Goal: Task Accomplishment & Management: Use online tool/utility

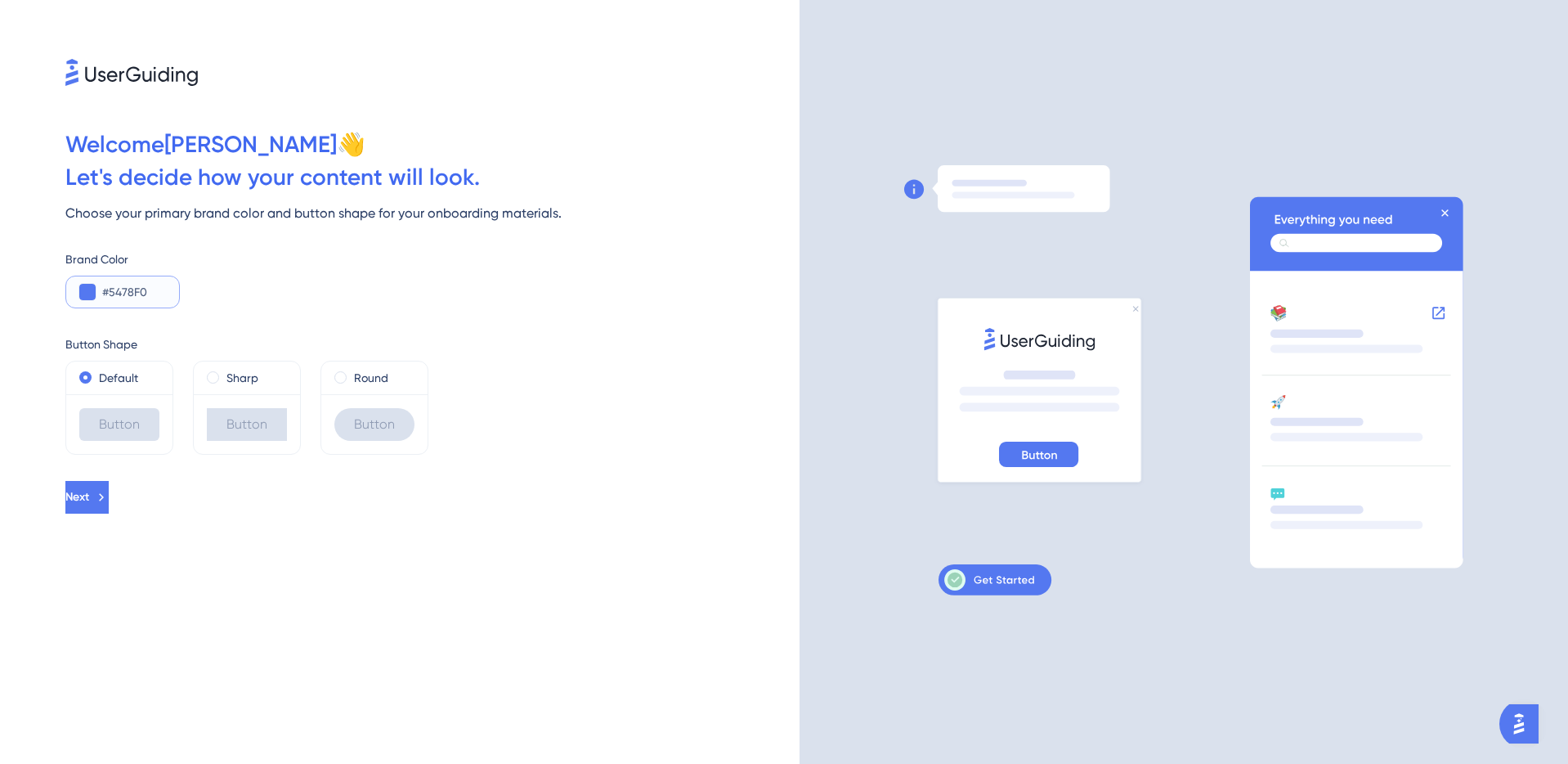
click at [146, 287] on input "#5478F0" at bounding box center [134, 292] width 63 height 20
paste input "EBFD03"
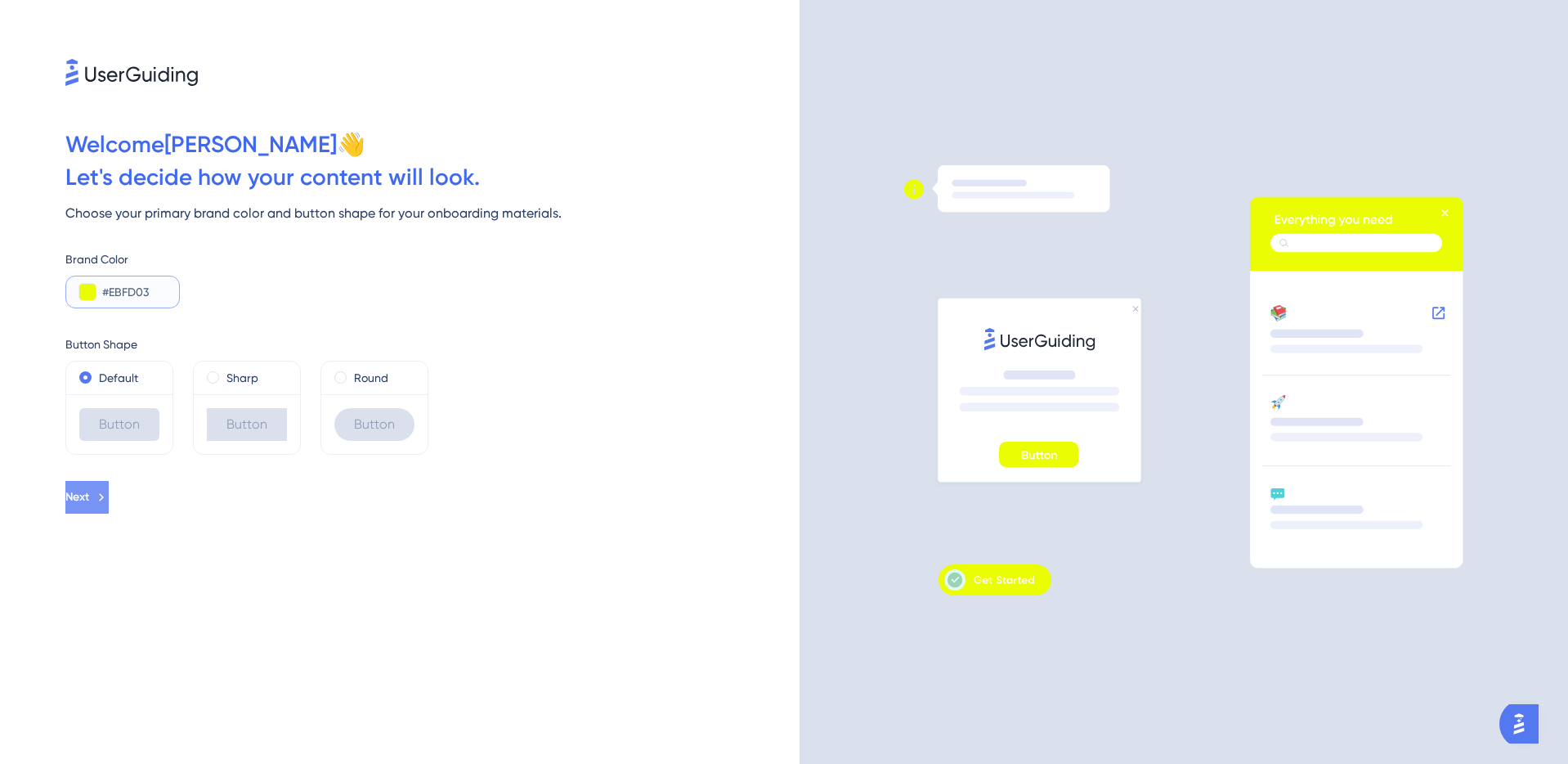
type input "#EBFD03"
click at [110, 502] on icon at bounding box center [103, 498] width 15 height 15
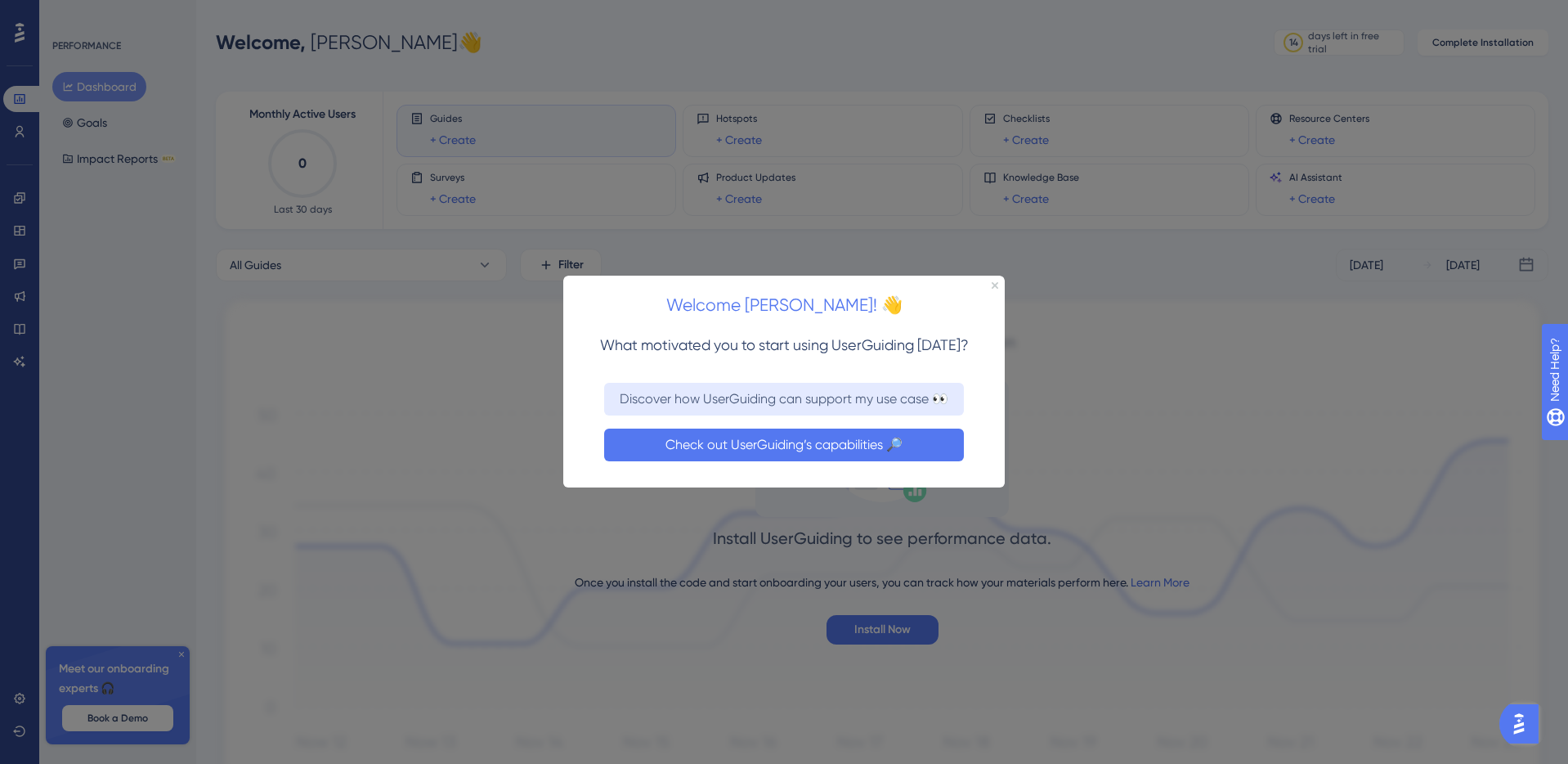
click at [879, 450] on button "Check out UserGuiding’s capabilities 🔎" at bounding box center [784, 444] width 360 height 33
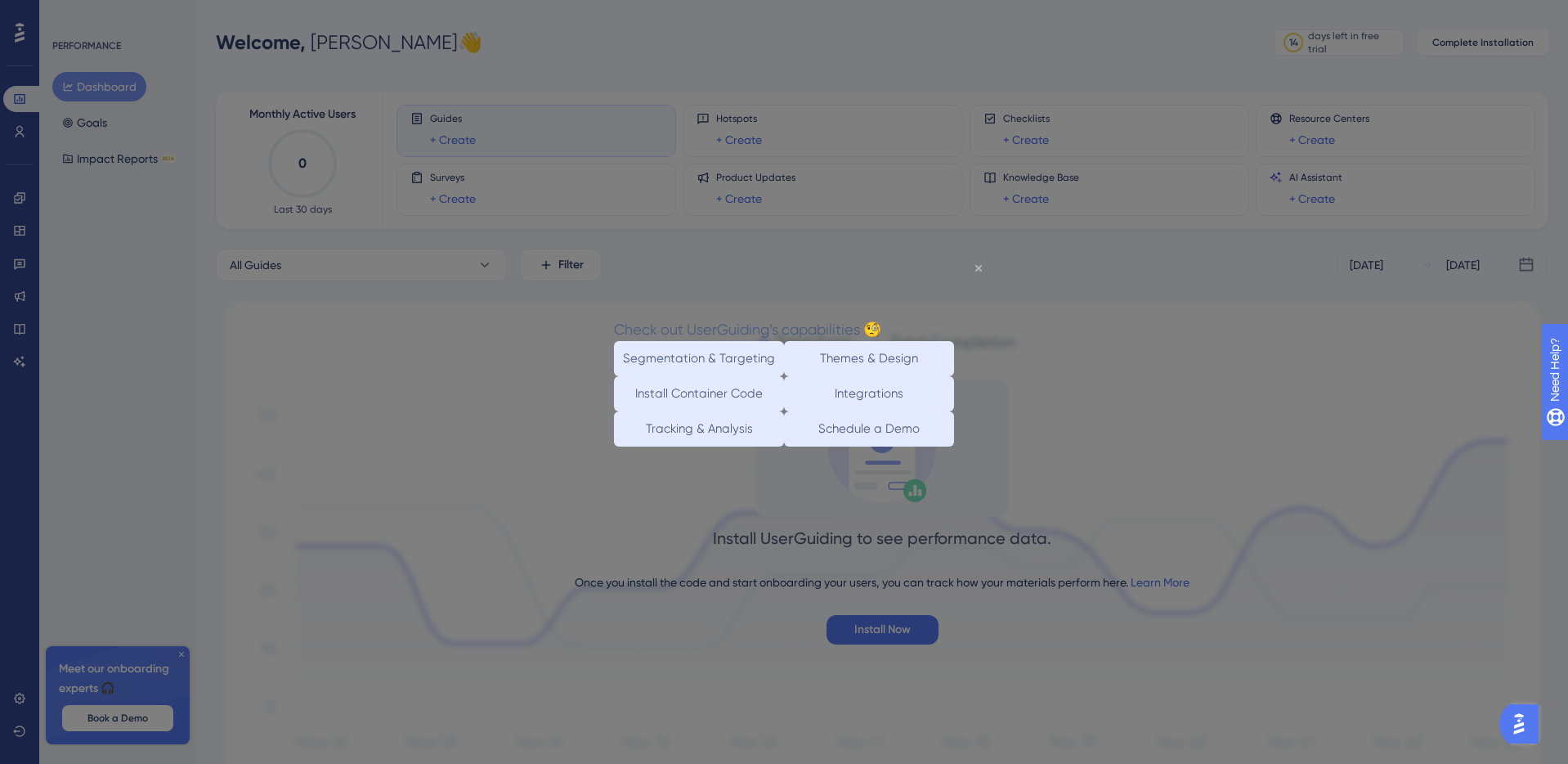
click at [979, 265] on icon "Close Preview" at bounding box center [978, 266] width 7 height 7
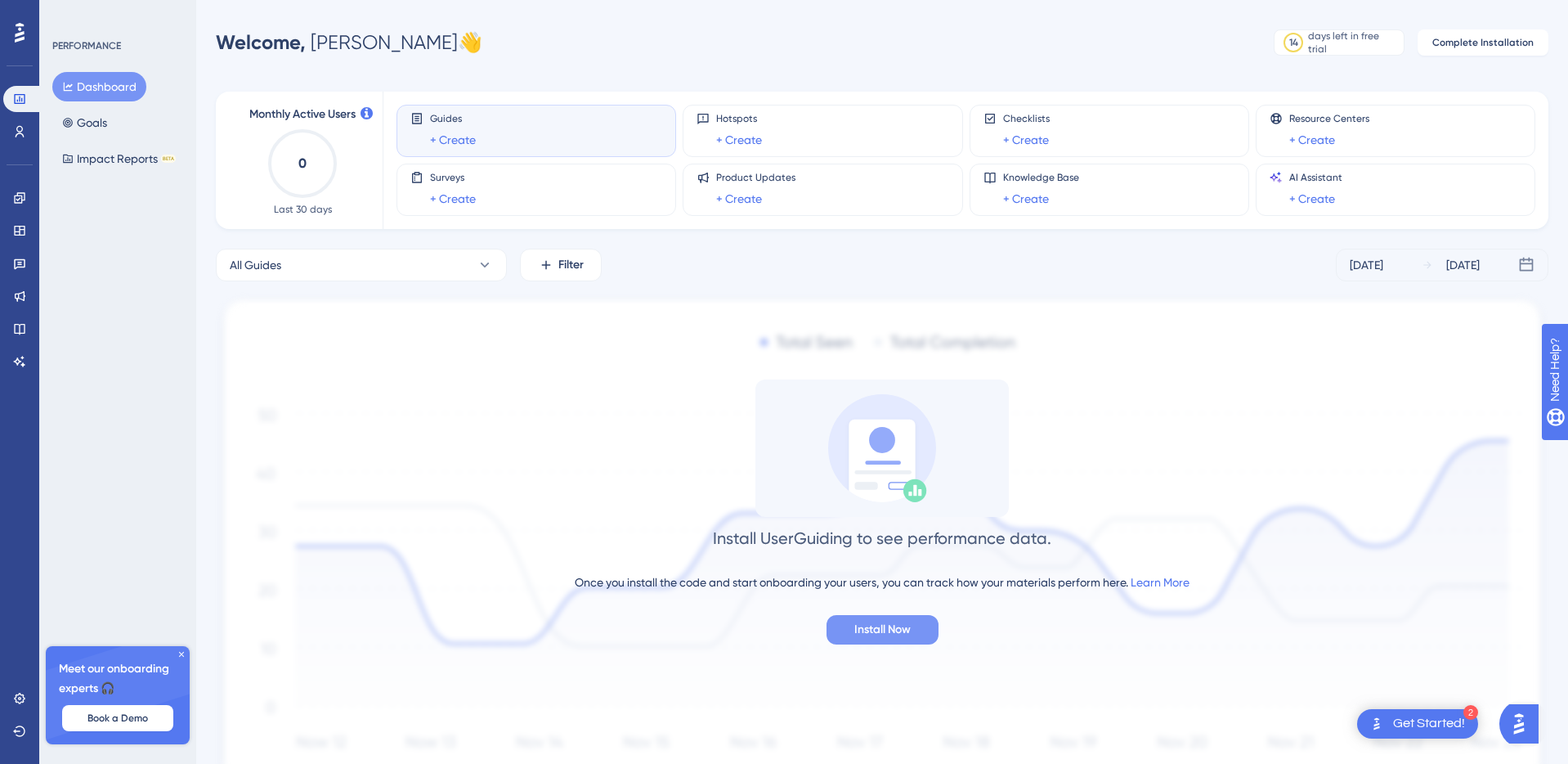
click at [886, 634] on span "Install Now" at bounding box center [882, 629] width 57 height 20
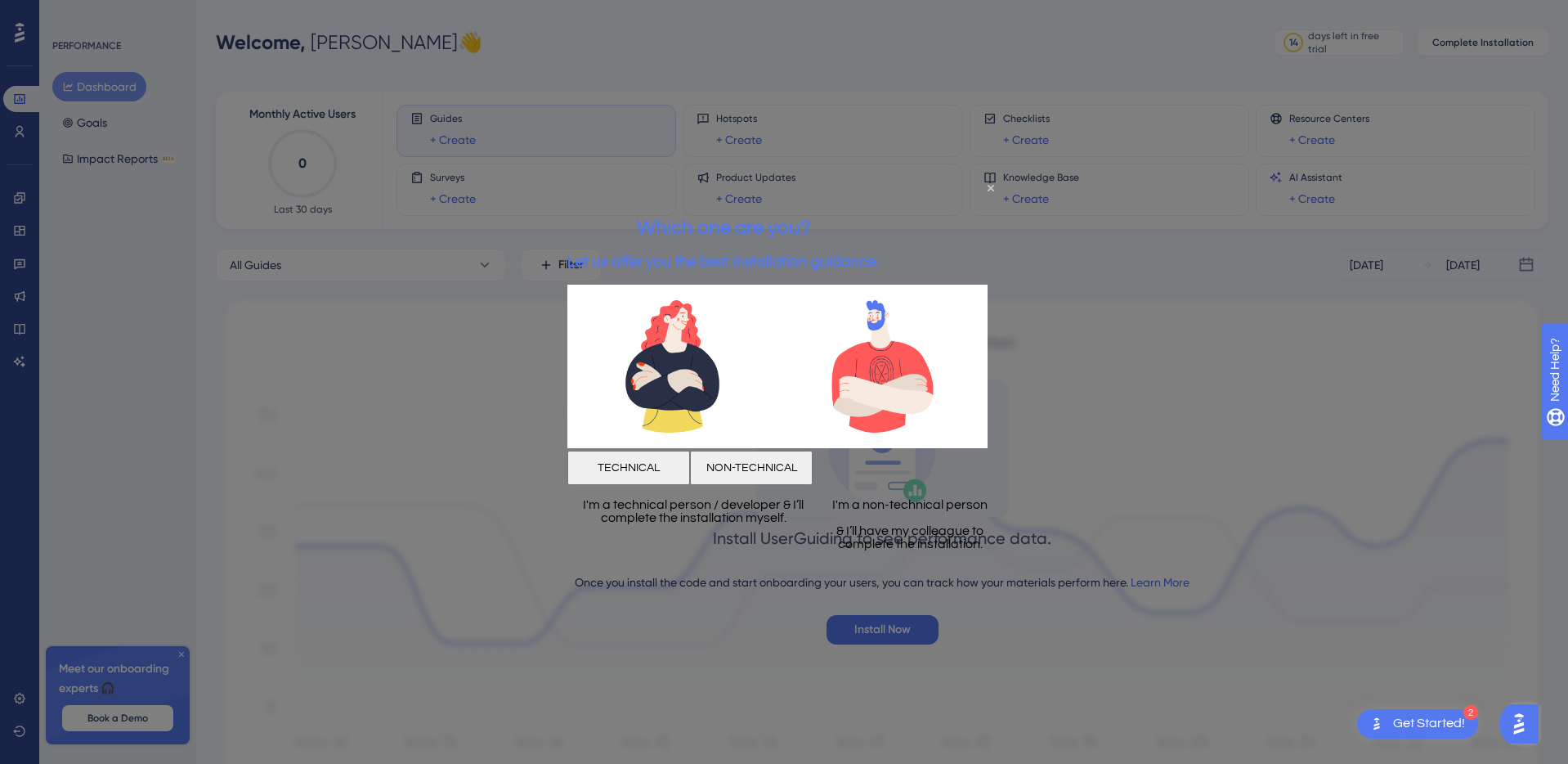
click at [553, 416] on div at bounding box center [784, 382] width 1568 height 764
click at [690, 461] on button "TECHNICAL" at bounding box center [629, 467] width 123 height 34
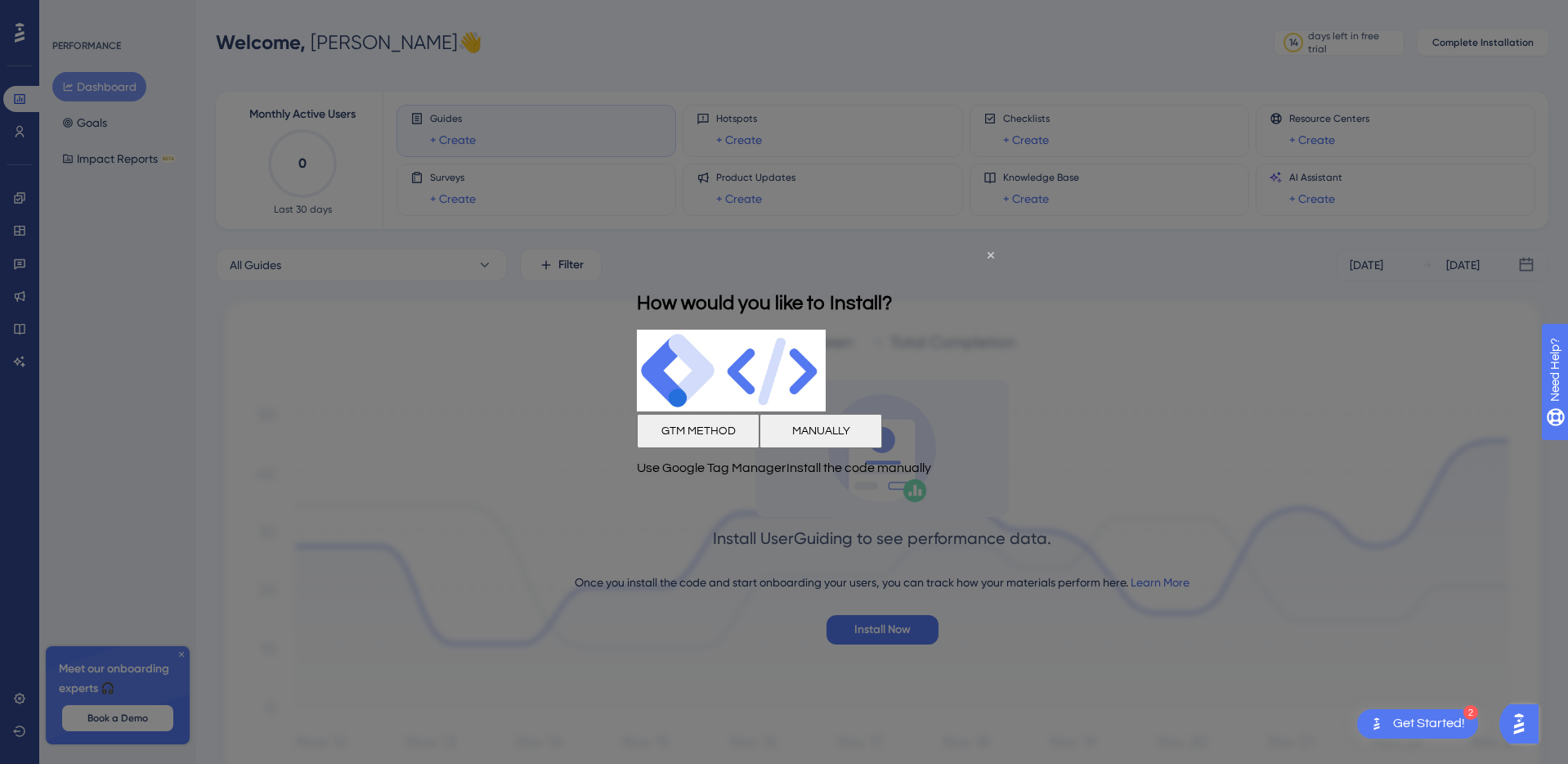
click at [862, 442] on button "MANUALLY" at bounding box center [821, 430] width 123 height 34
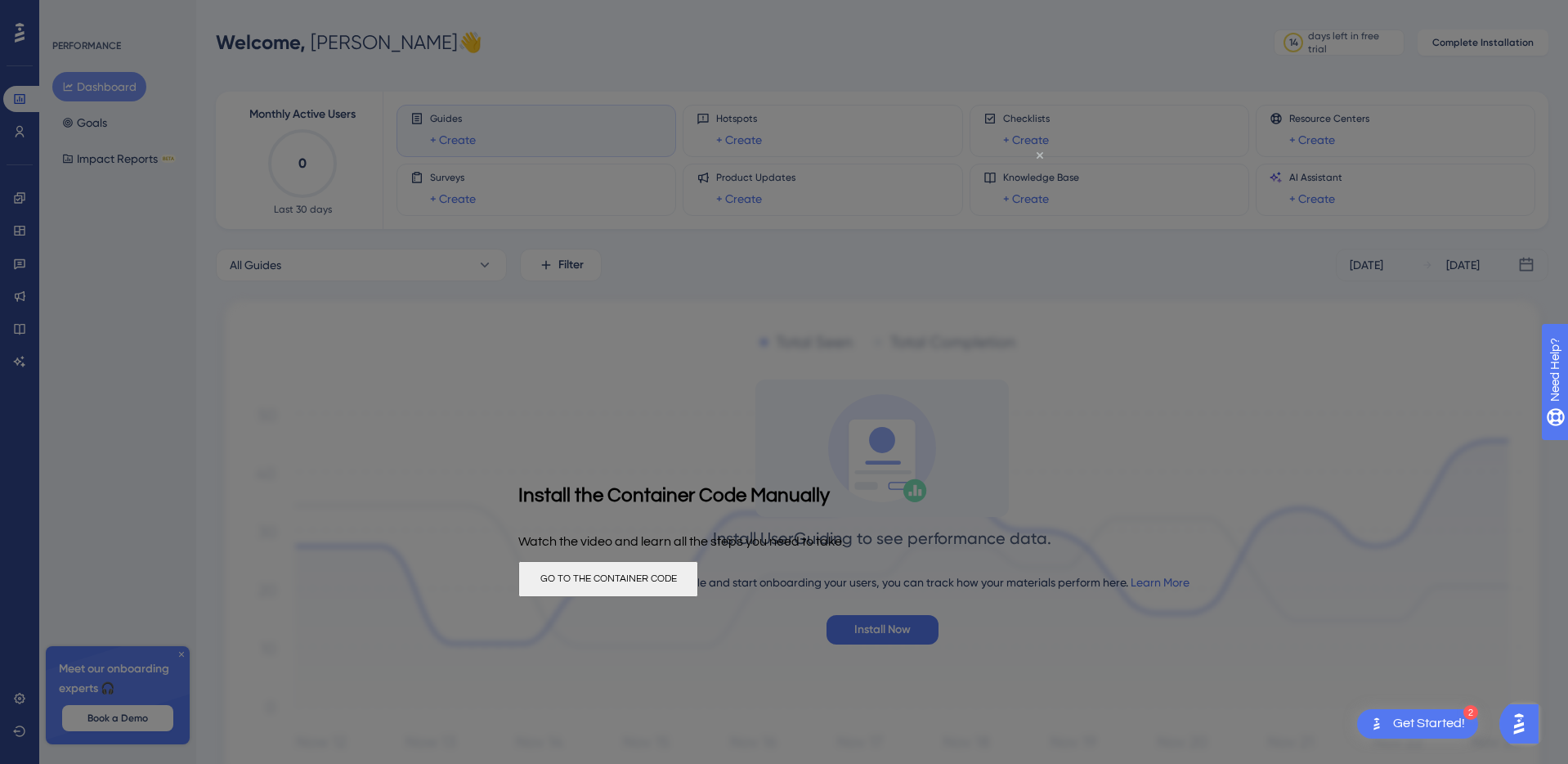
click at [1041, 155] on icon "Close Preview" at bounding box center [1040, 154] width 7 height 7
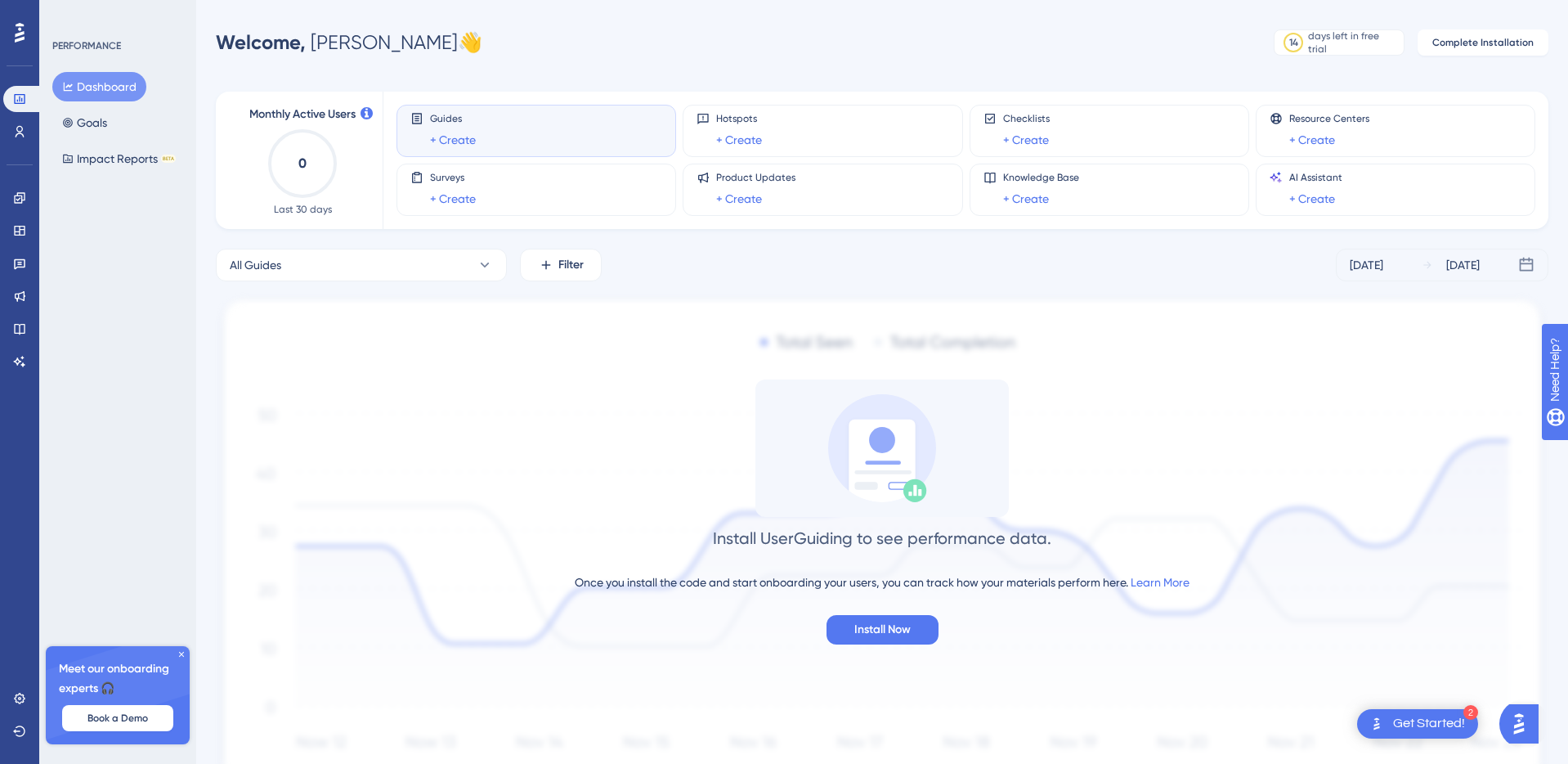
click at [182, 653] on icon at bounding box center [181, 654] width 5 height 5
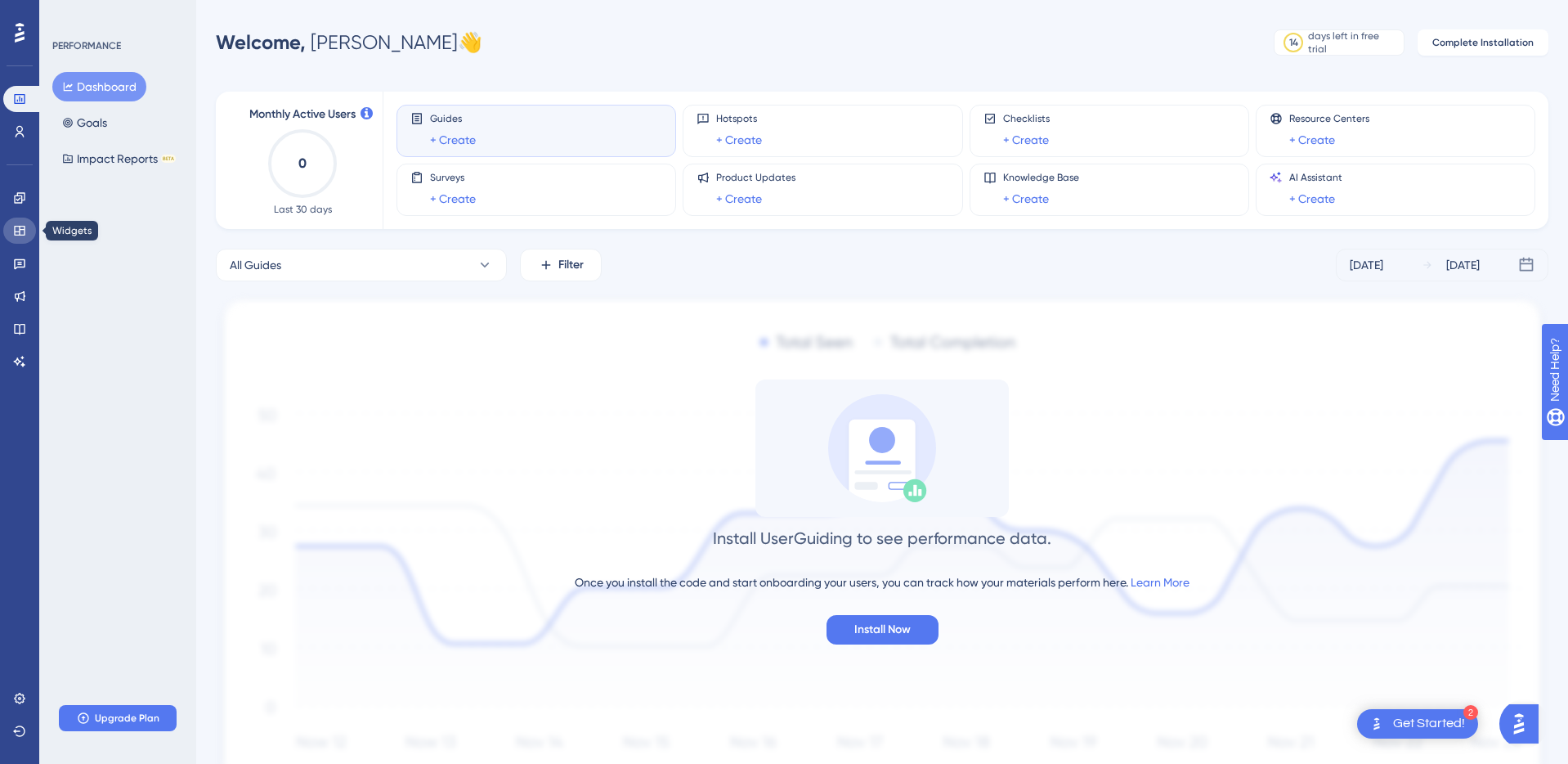
click at [20, 226] on icon at bounding box center [20, 230] width 13 height 13
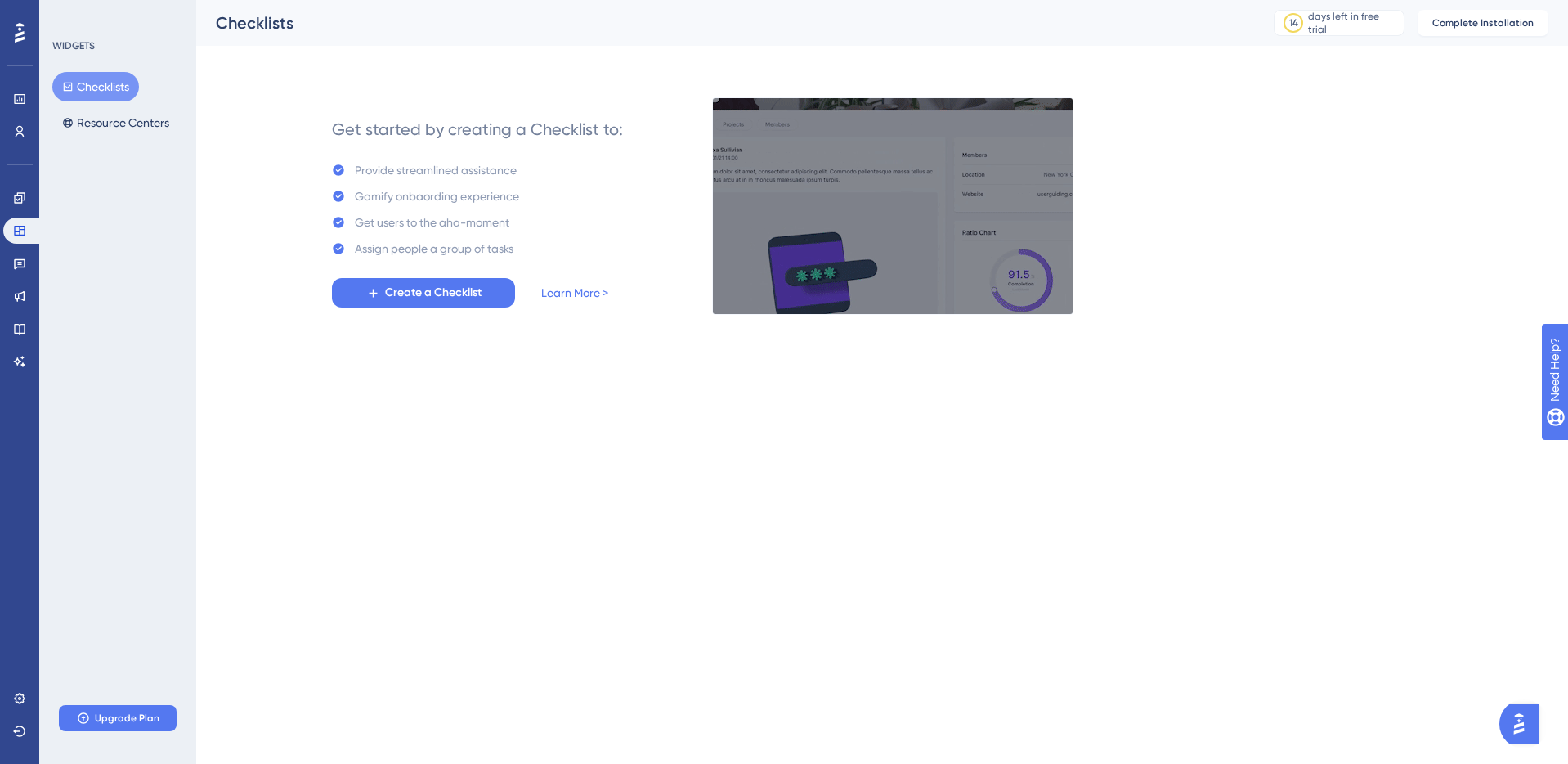
click at [20, 279] on div "Engagement Widgets Feedback Product Updates Knowledge Base AI Assistant" at bounding box center [20, 280] width 33 height 190
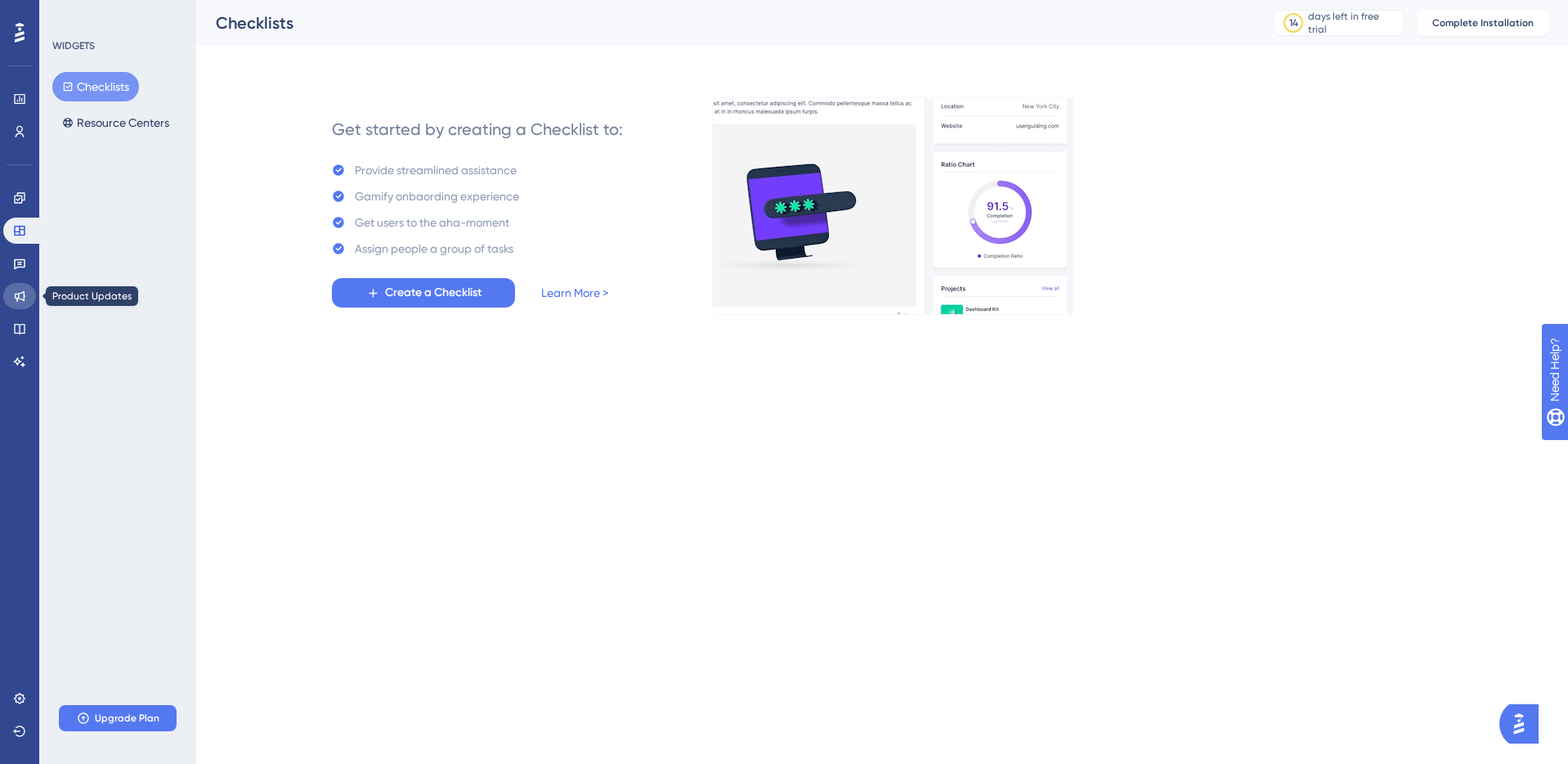
click at [19, 307] on link at bounding box center [20, 296] width 33 height 26
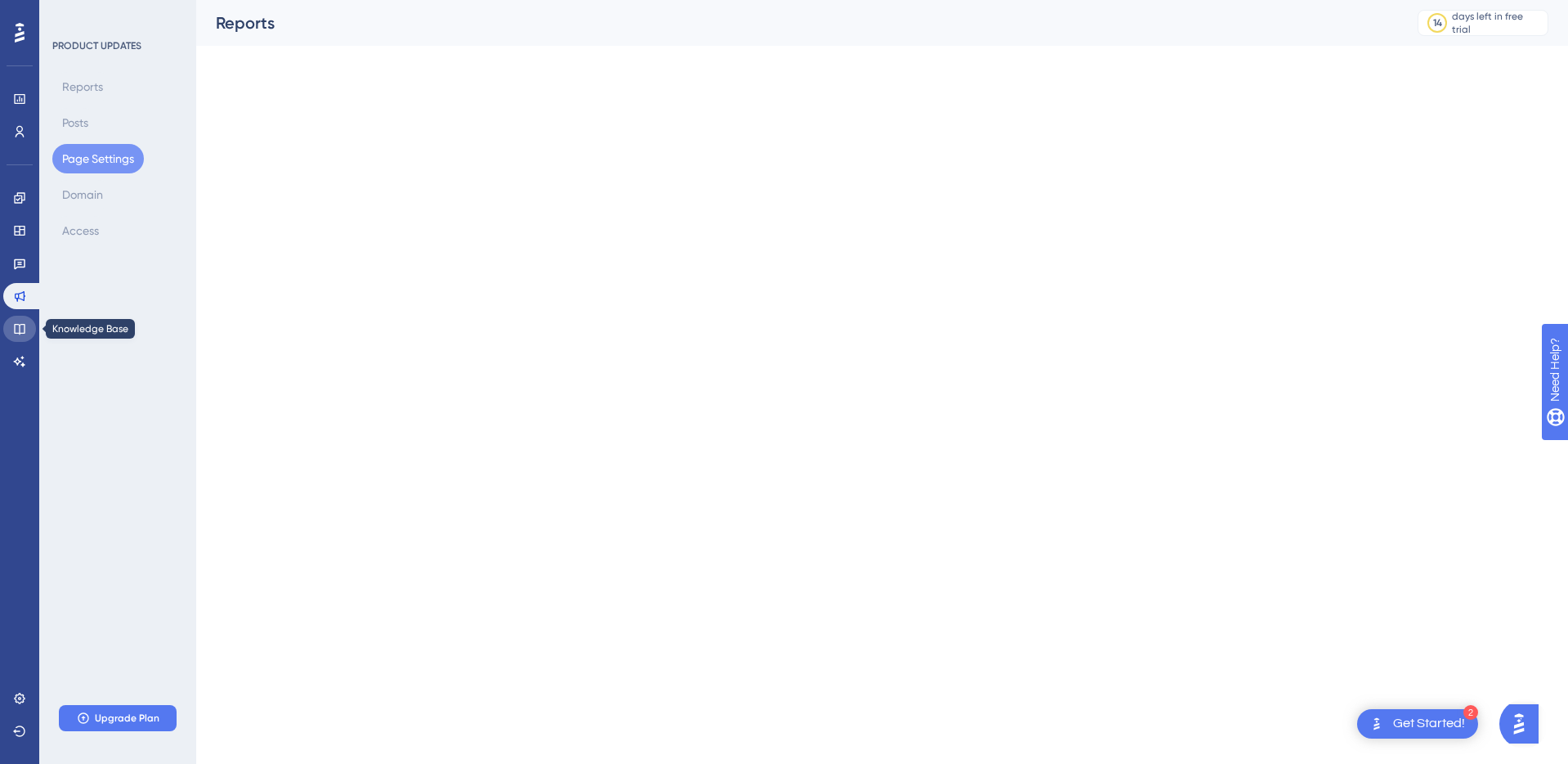
click at [19, 323] on icon at bounding box center [20, 329] width 13 height 13
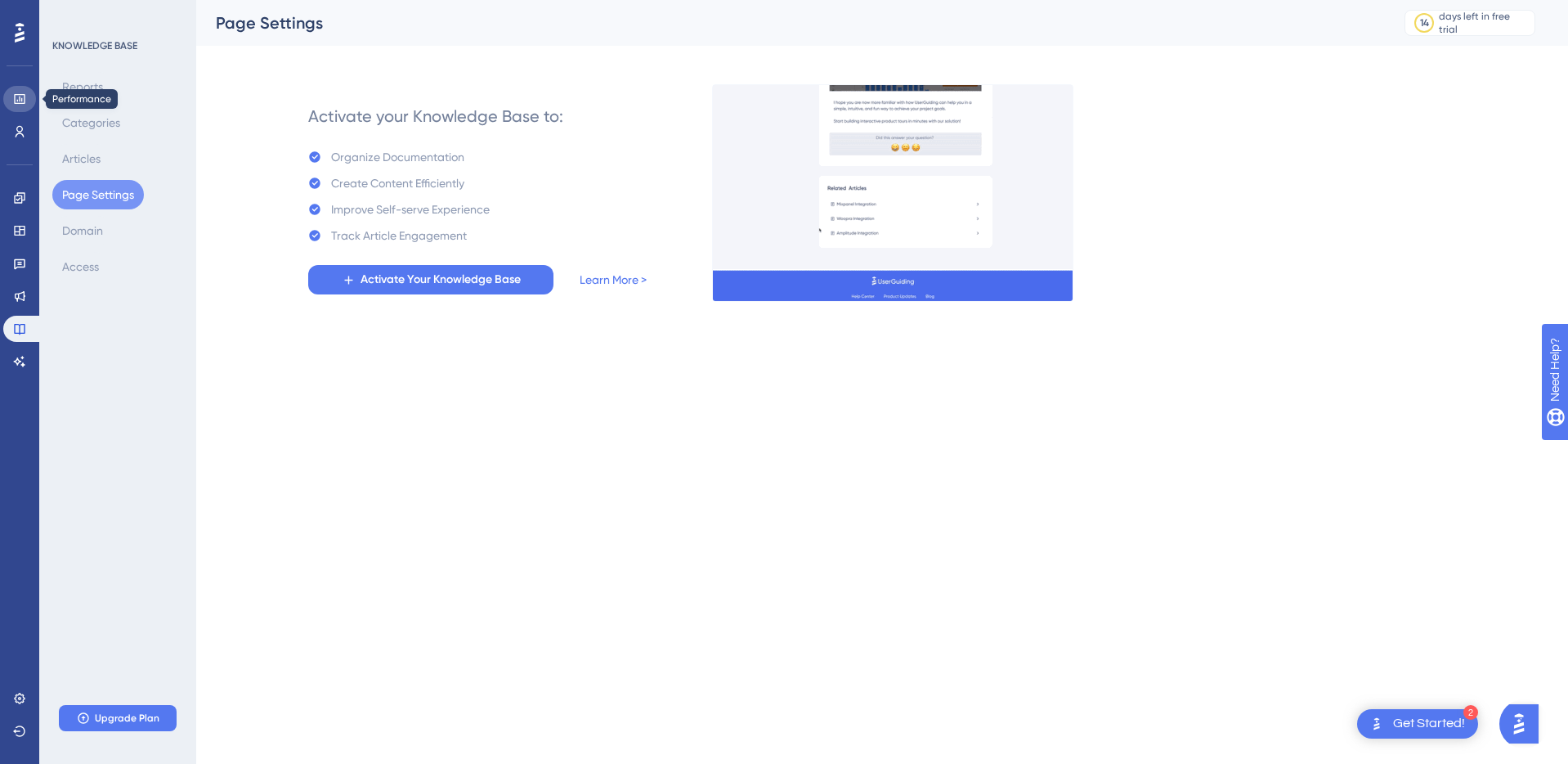
click at [20, 96] on icon at bounding box center [20, 99] width 13 height 13
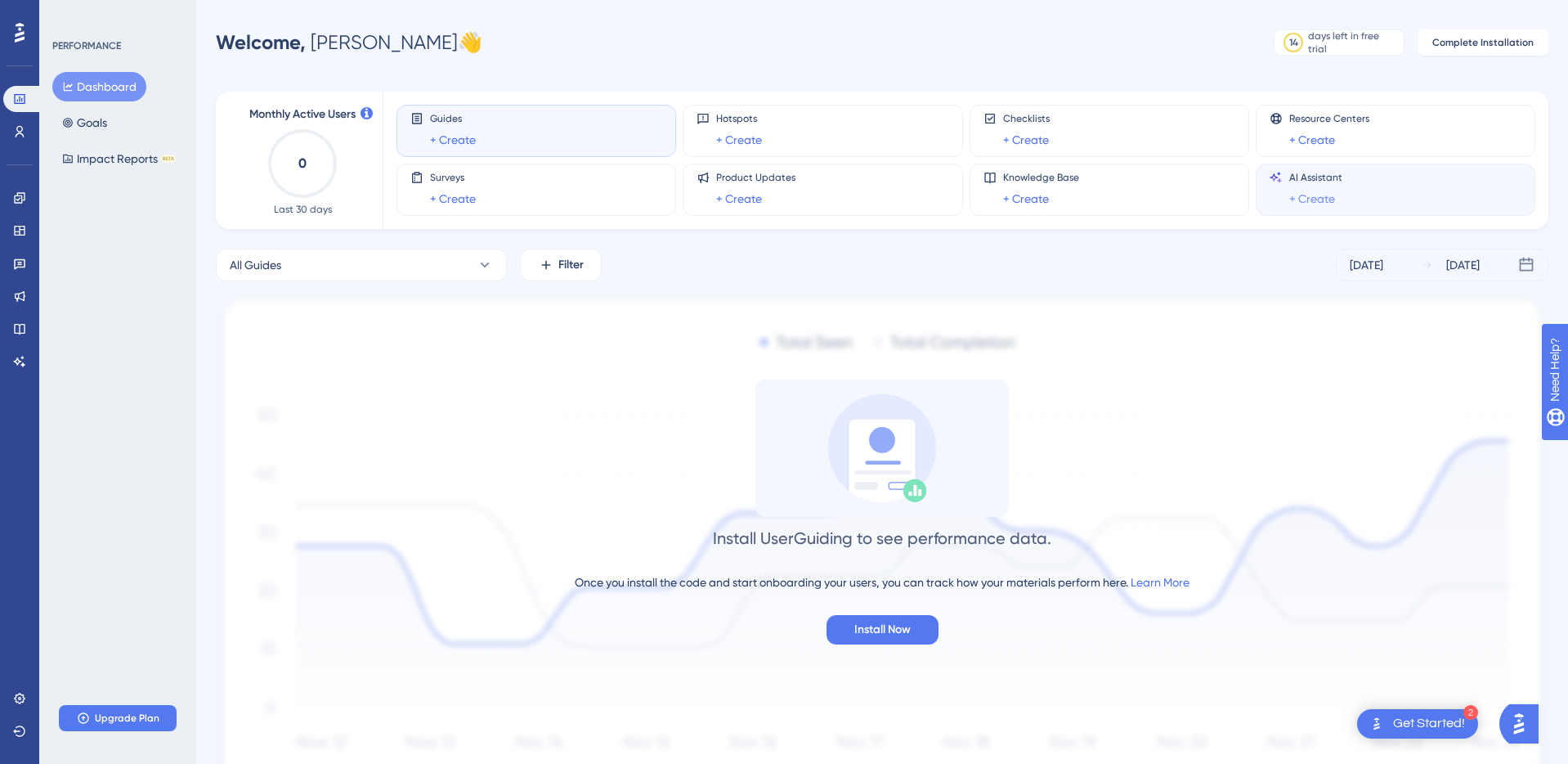
click at [1317, 201] on link "+ Create" at bounding box center [1312, 198] width 46 height 20
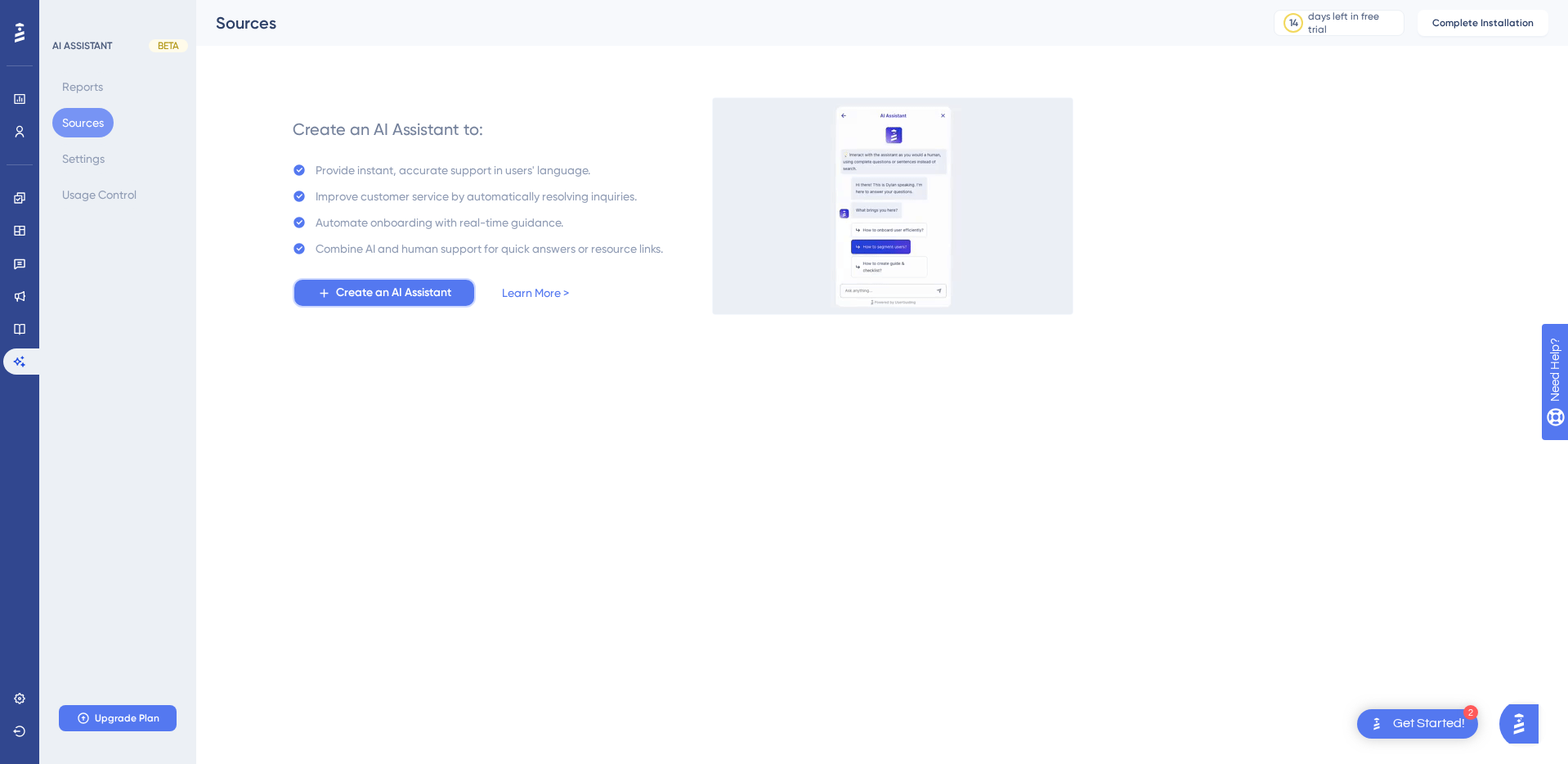
click at [399, 303] on button "Create an AI Assistant" at bounding box center [384, 293] width 184 height 30
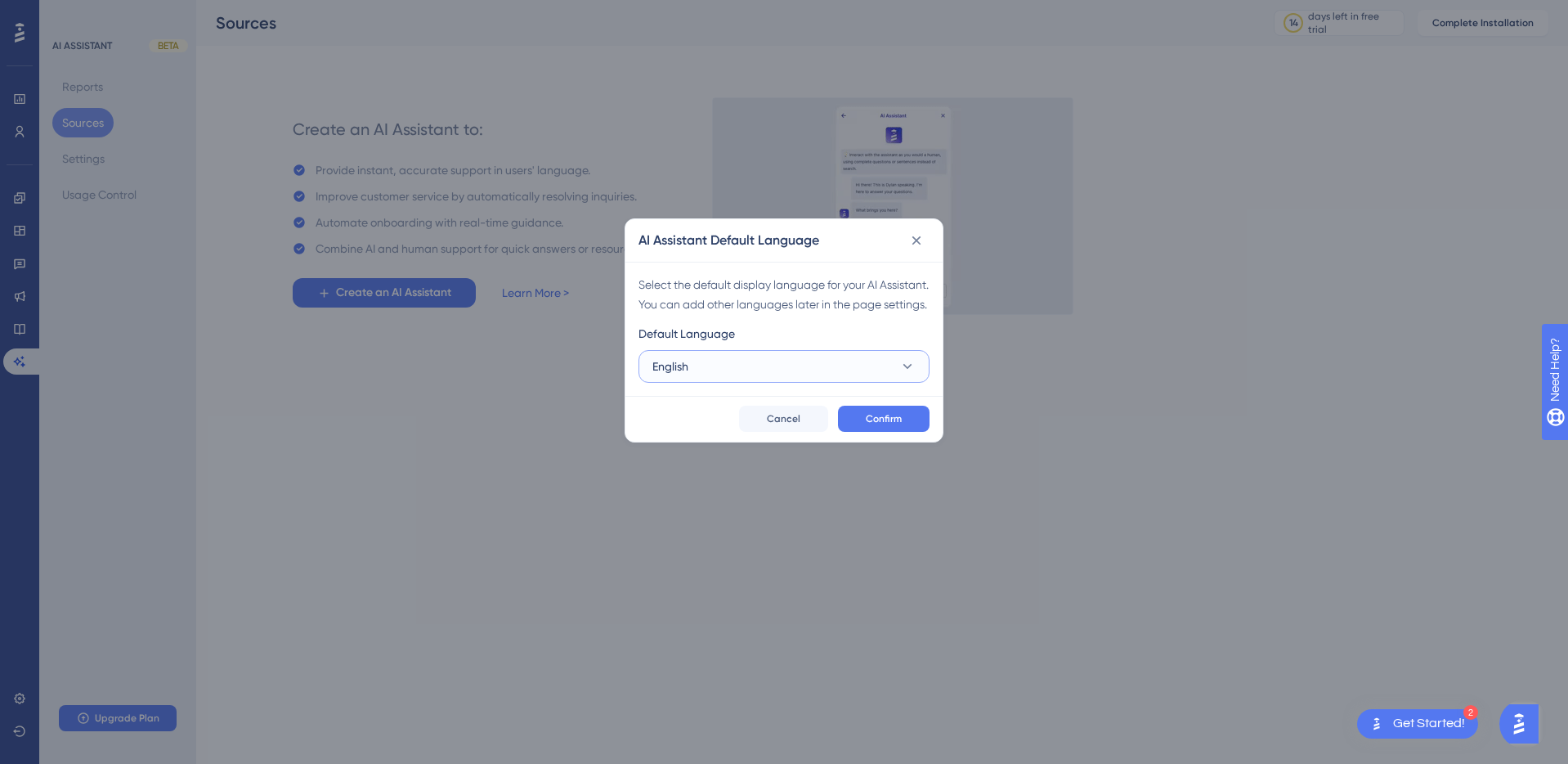
click at [716, 383] on button "English" at bounding box center [784, 366] width 291 height 33
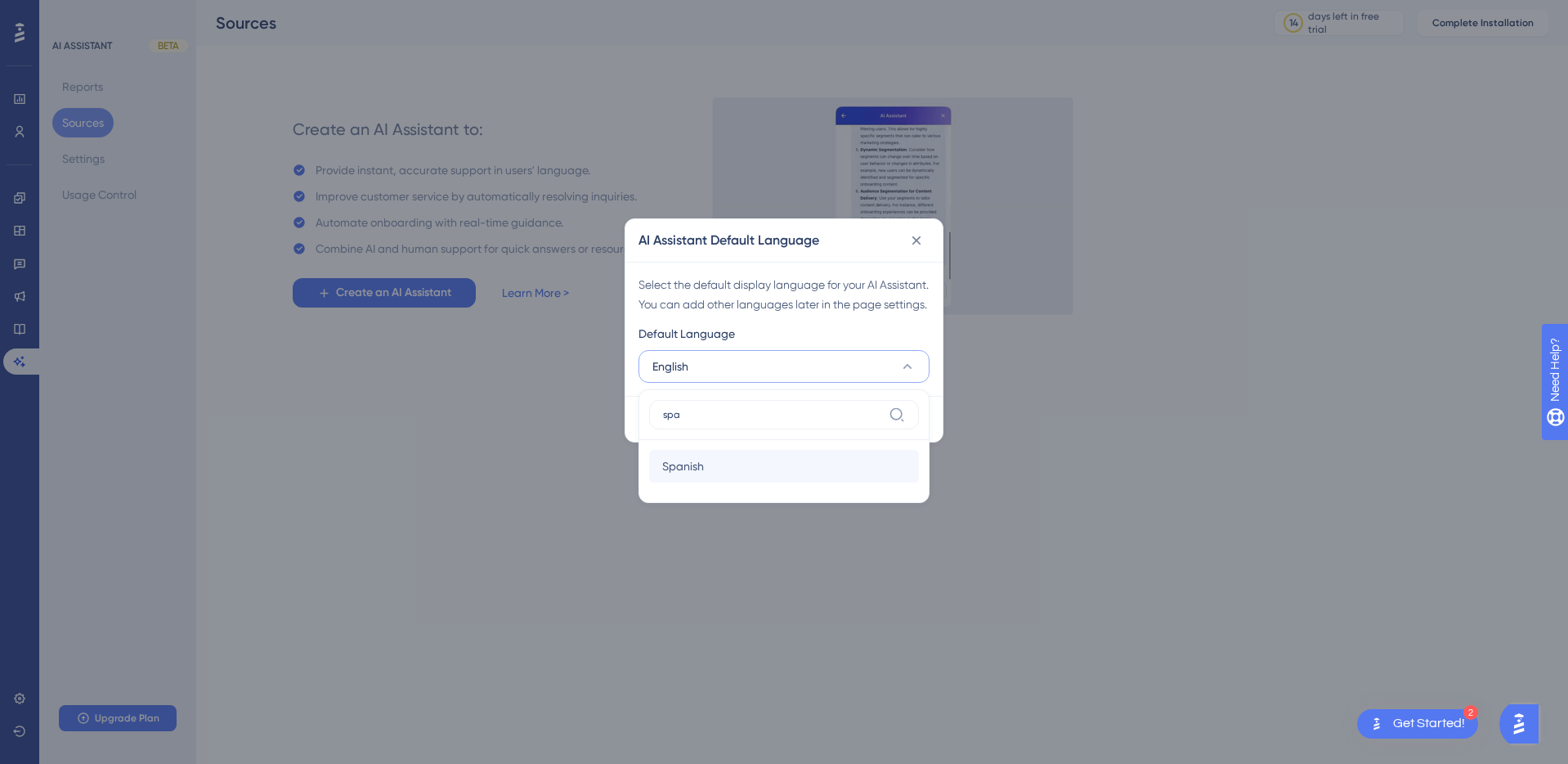
type input "spa"
click at [678, 476] on span "Spanish" at bounding box center [683, 466] width 42 height 20
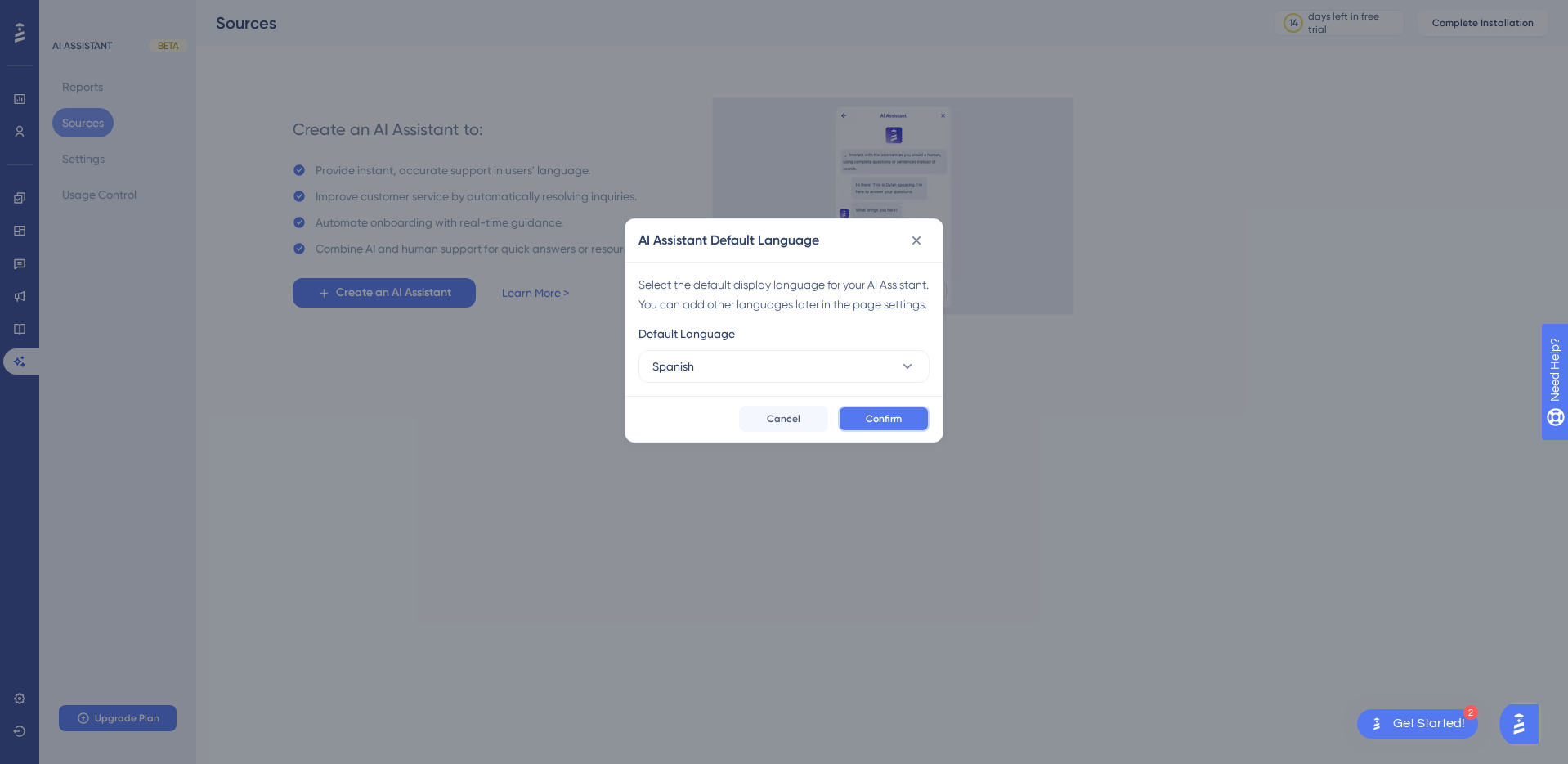
click at [916, 430] on button "Confirm" at bounding box center [884, 418] width 91 height 26
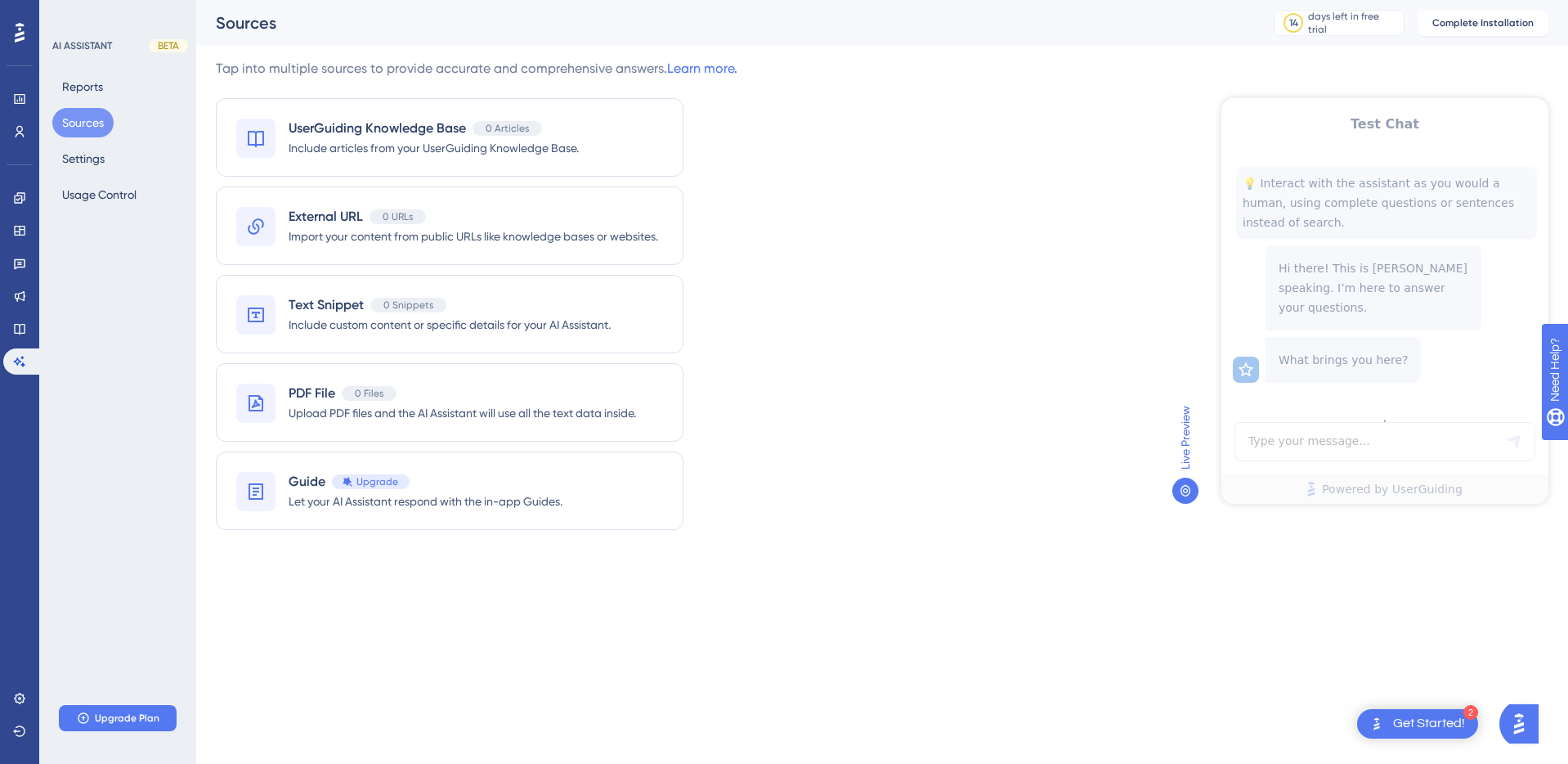
click at [18, 34] on icon at bounding box center [20, 33] width 10 height 20
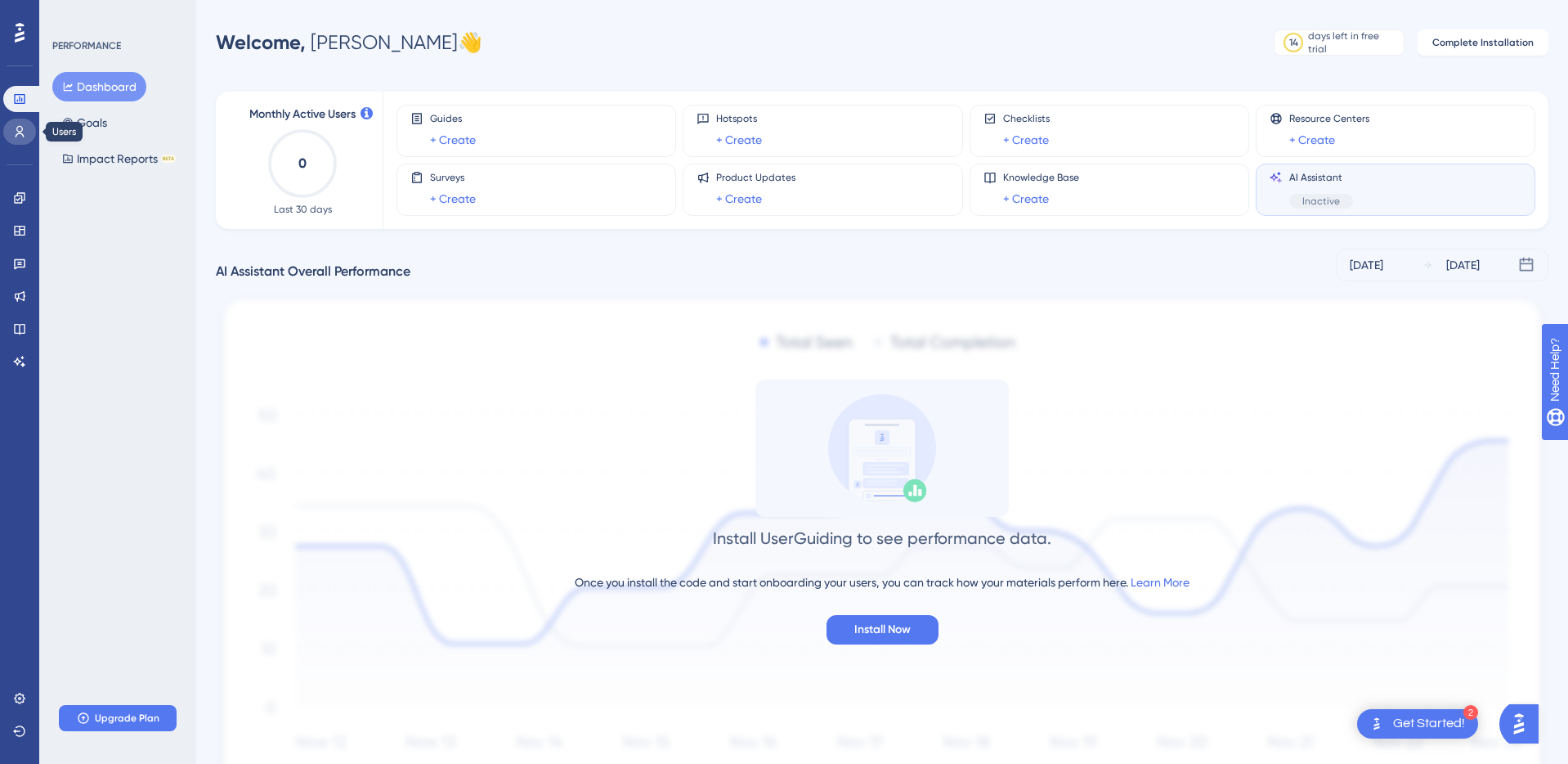
click at [21, 128] on icon at bounding box center [20, 131] width 9 height 11
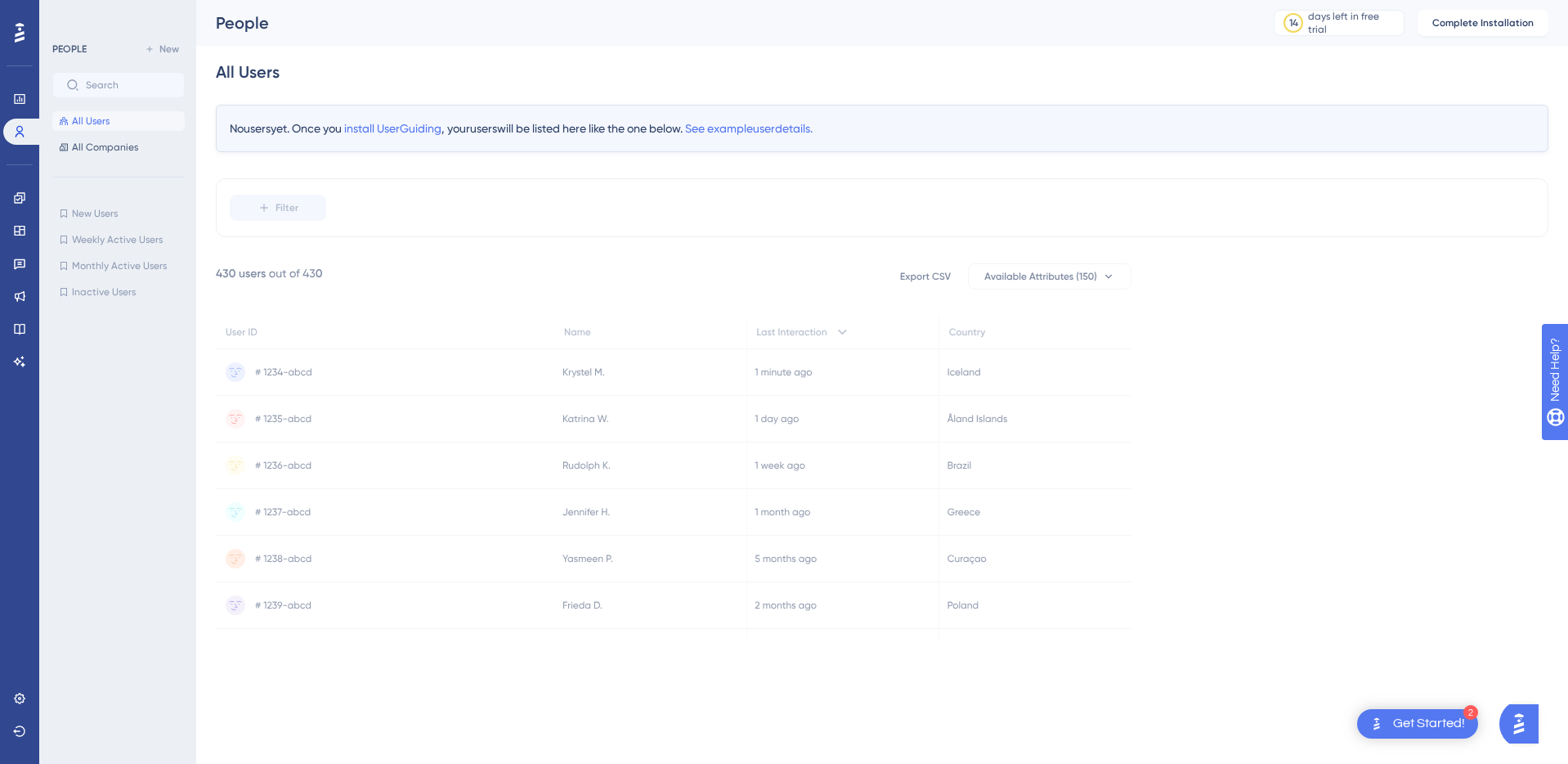
click at [15, 25] on icon at bounding box center [20, 33] width 10 height 20
